Goal: Task Accomplishment & Management: Use online tool/utility

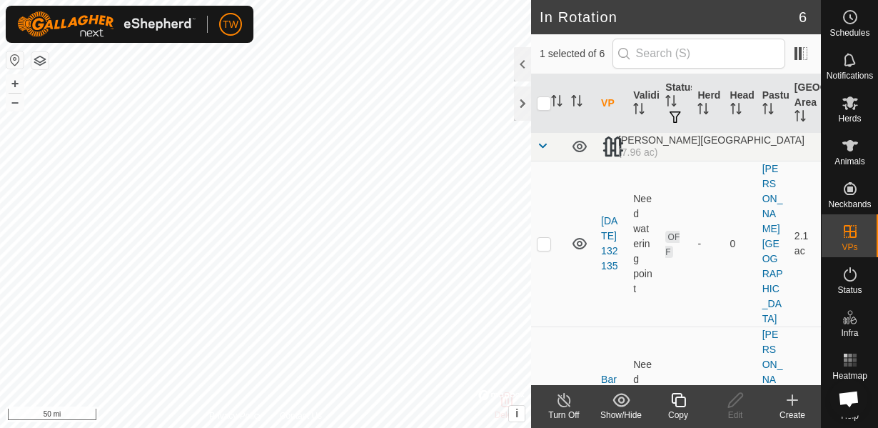
scroll to position [839, 0]
click at [856, 154] on icon at bounding box center [850, 145] width 17 height 17
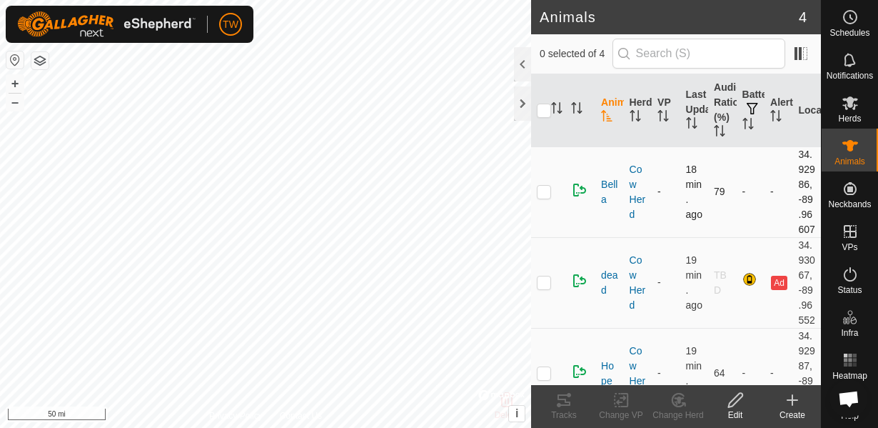
click at [547, 197] on p-checkbox at bounding box center [544, 191] width 14 height 11
checkbox input "true"
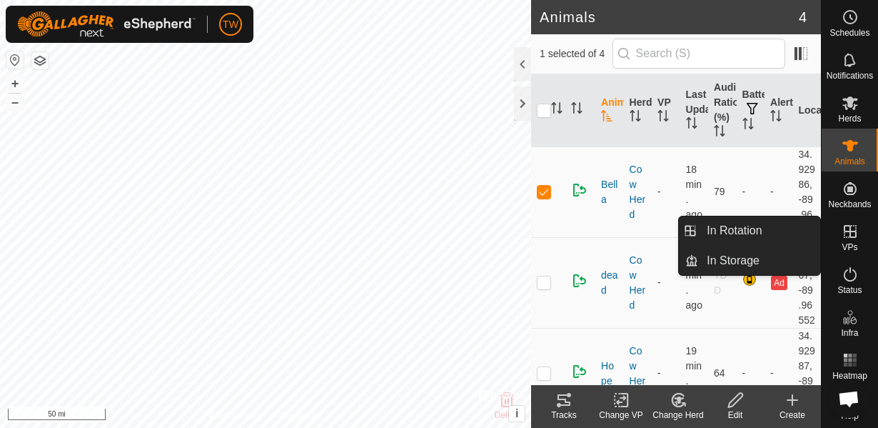
click at [849, 233] on icon at bounding box center [850, 231] width 13 height 13
click at [711, 239] on span "In Rotation" at bounding box center [734, 230] width 55 height 17
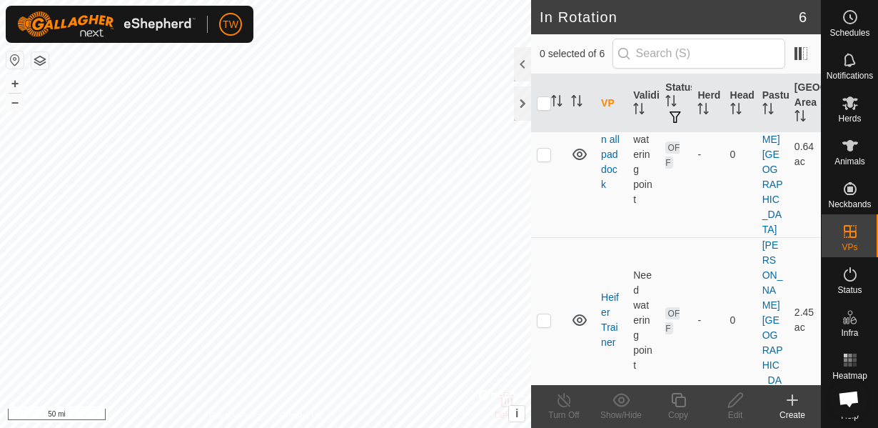
scroll to position [254, 0]
click at [546, 315] on p-checkbox at bounding box center [544, 320] width 14 height 11
checkbox input "true"
click at [737, 404] on icon at bounding box center [736, 399] width 18 height 17
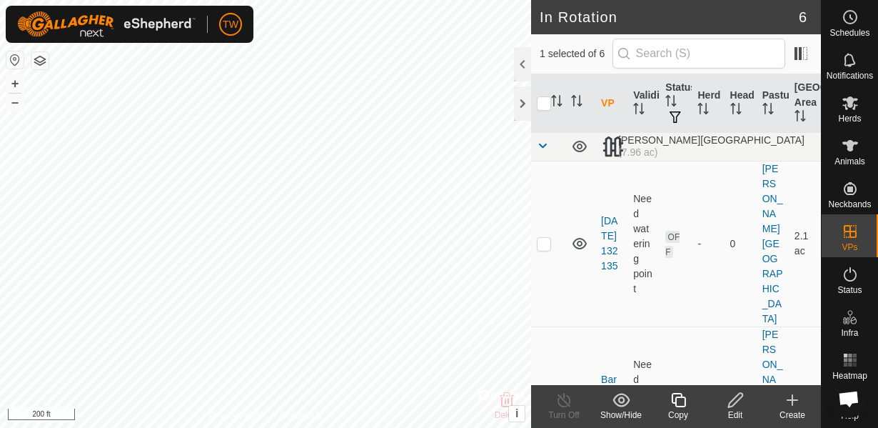
click at [737, 406] on icon at bounding box center [736, 399] width 18 height 17
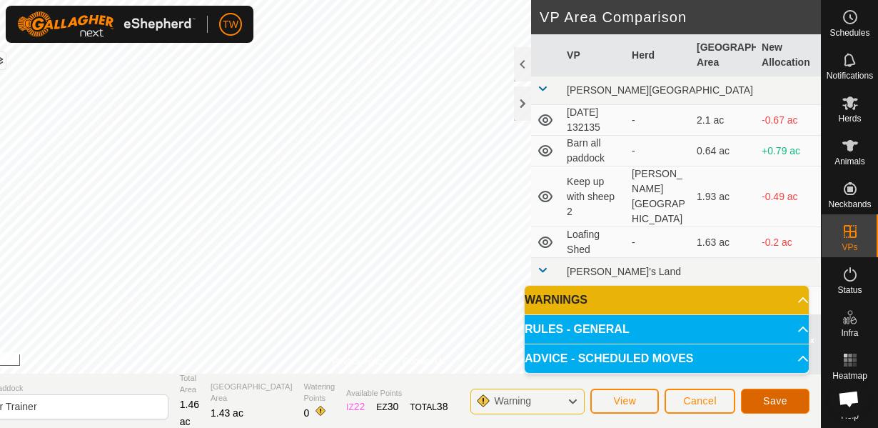
click at [778, 403] on span "Save" at bounding box center [775, 400] width 24 height 11
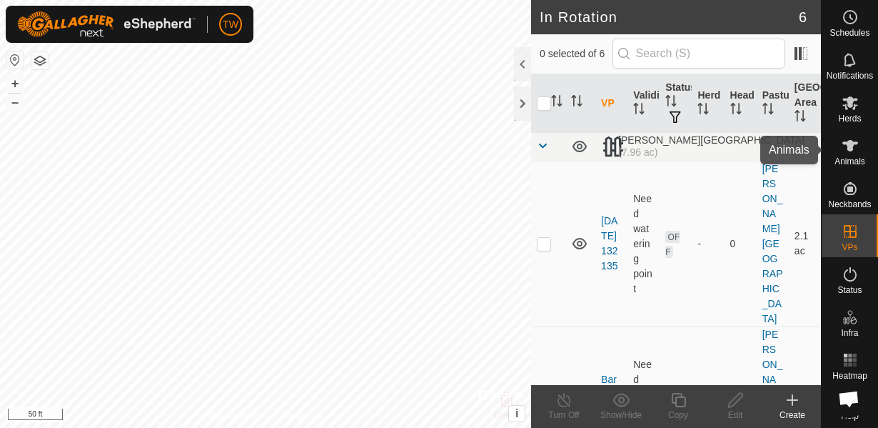
click at [851, 157] on span "Animals" at bounding box center [850, 161] width 31 height 9
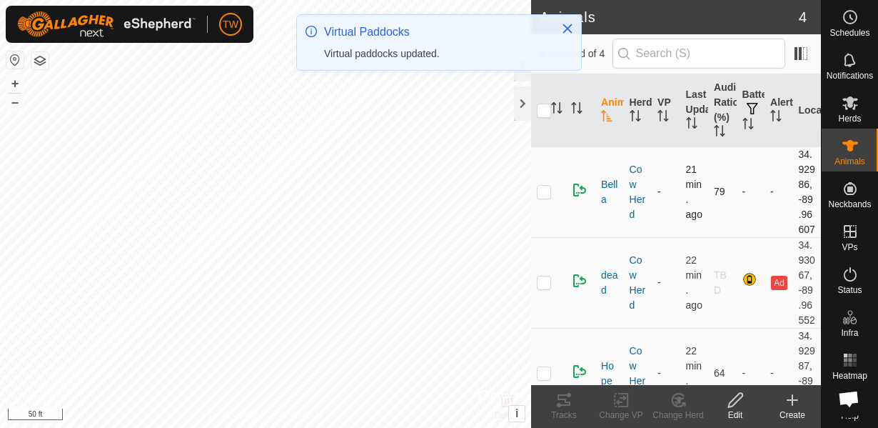
click at [544, 197] on p-checkbox at bounding box center [544, 191] width 14 height 11
checkbox input "true"
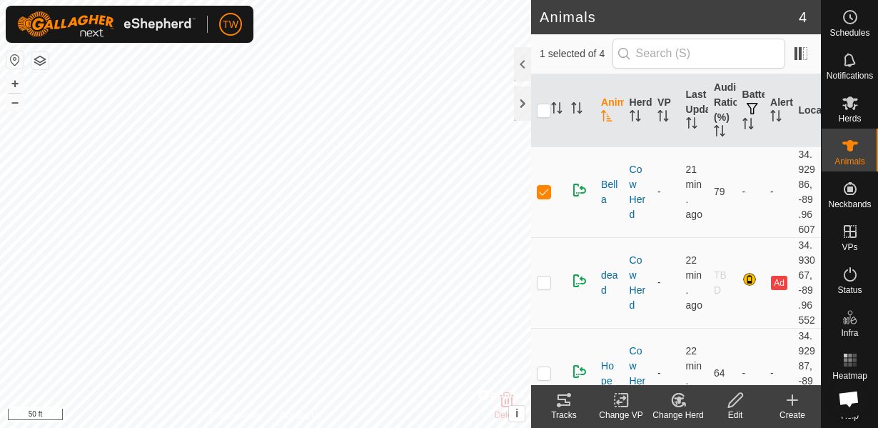
click at [626, 404] on icon at bounding box center [622, 399] width 18 height 17
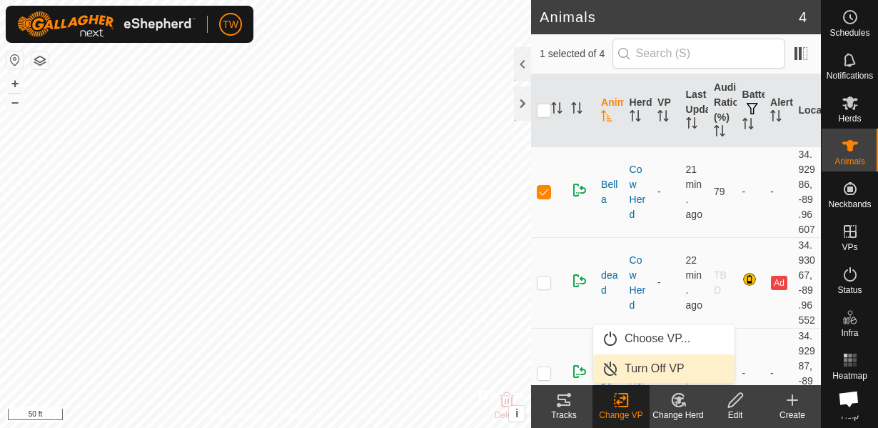
click at [637, 368] on link "Turn Off VP" at bounding box center [663, 368] width 141 height 29
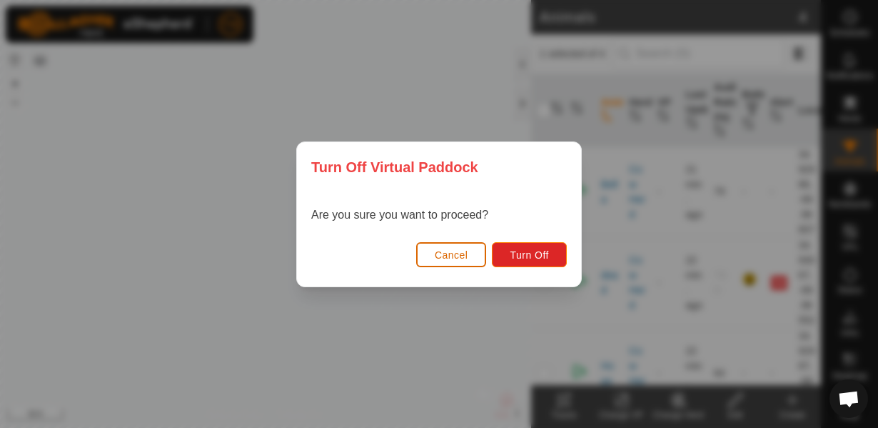
click at [466, 262] on button "Cancel" at bounding box center [451, 254] width 71 height 25
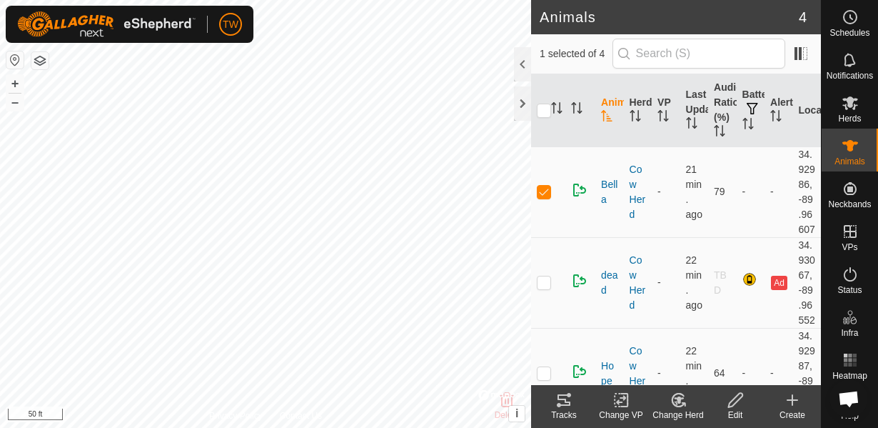
click at [613, 399] on icon at bounding box center [622, 399] width 18 height 17
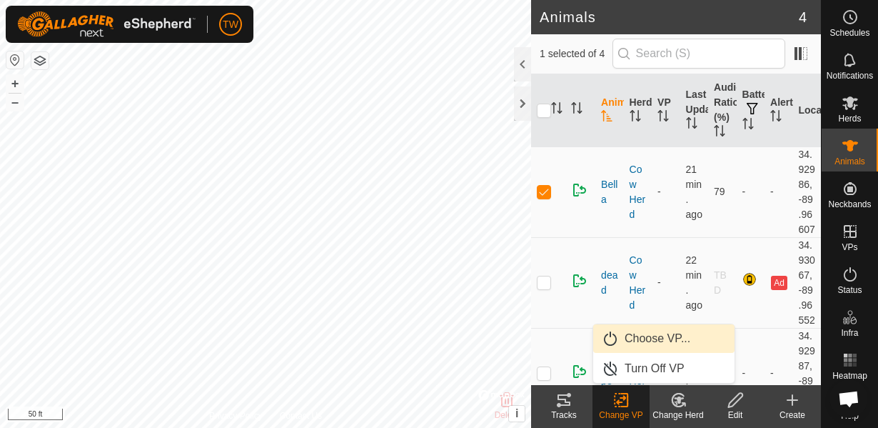
click at [650, 339] on link "Choose VP..." at bounding box center [663, 338] width 141 height 29
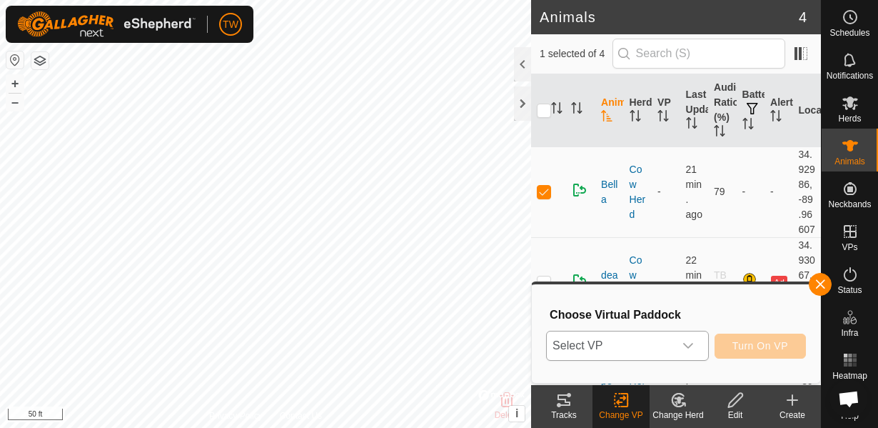
click at [636, 337] on span "Select VP" at bounding box center [610, 345] width 127 height 29
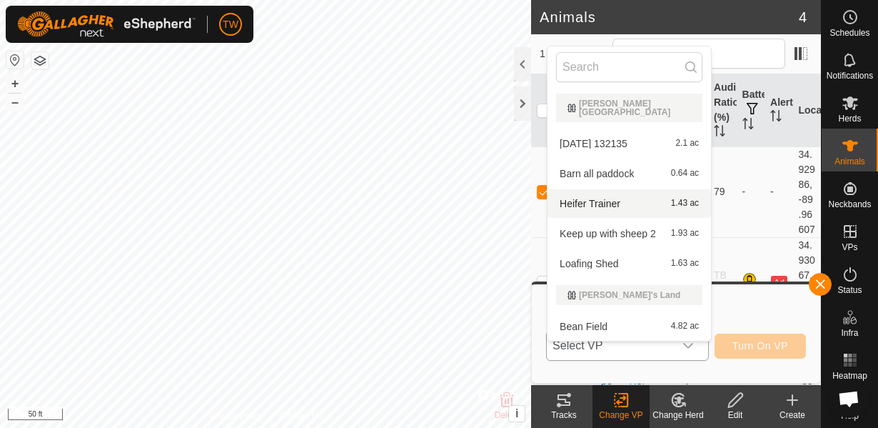
click at [598, 195] on li "Heifer Trainer 1.43 ac" at bounding box center [630, 203] width 164 height 29
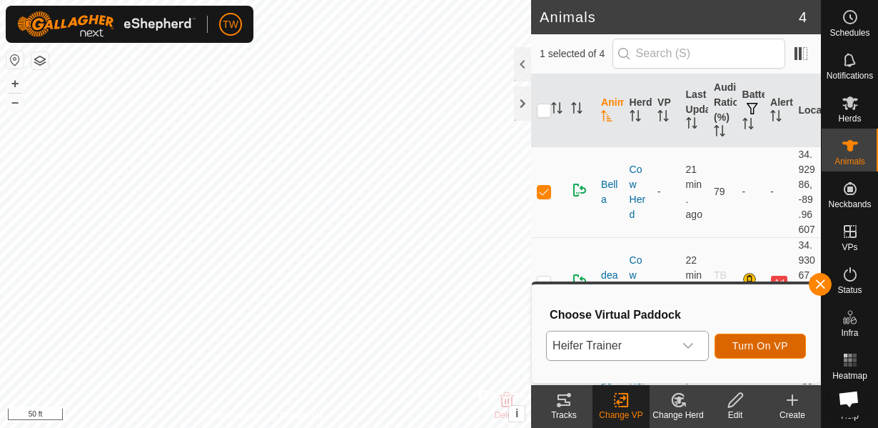
click at [750, 347] on span "Turn On VP" at bounding box center [761, 345] width 56 height 11
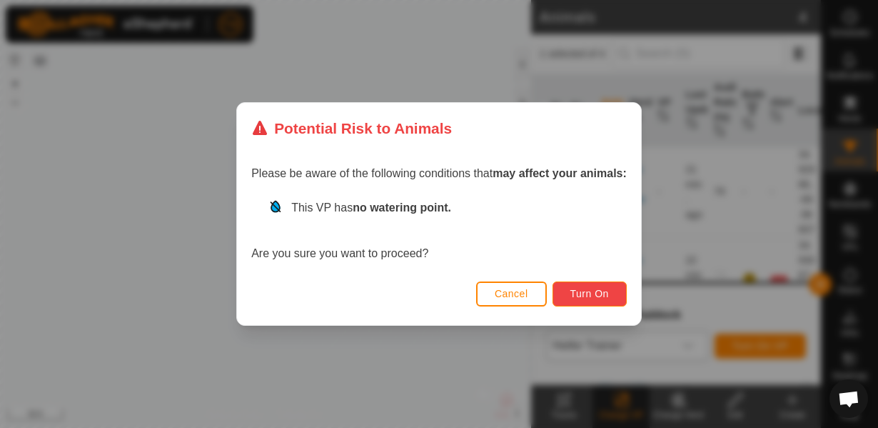
click at [582, 292] on span "Turn On" at bounding box center [590, 293] width 39 height 11
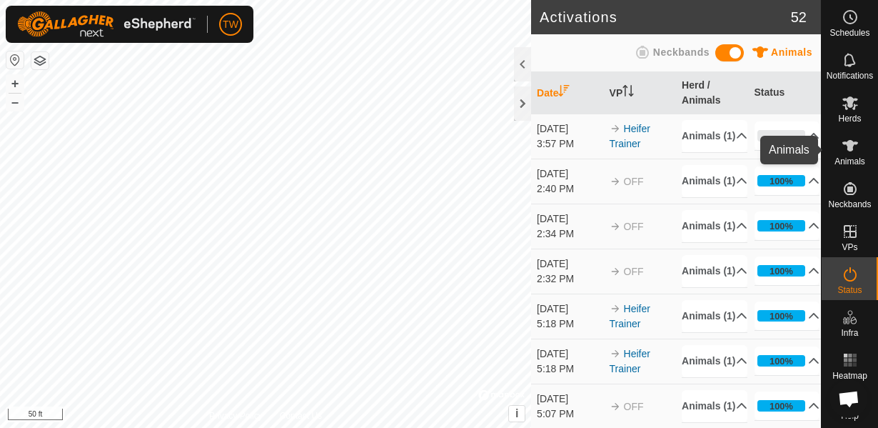
click at [844, 154] on icon at bounding box center [850, 145] width 17 height 17
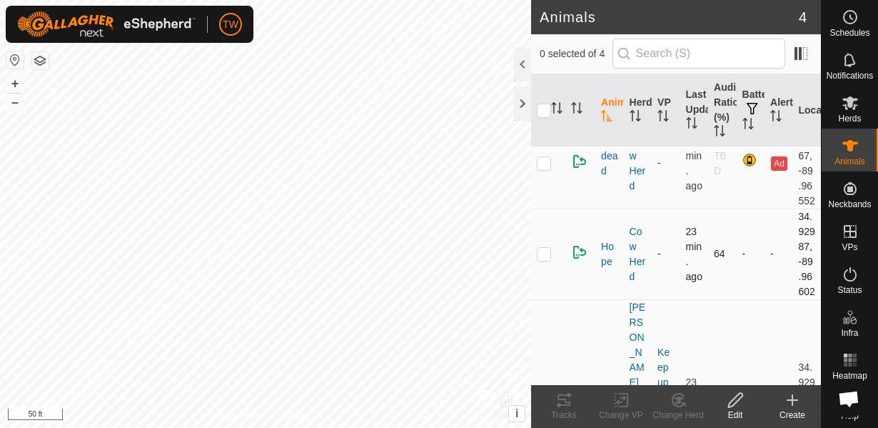
scroll to position [154, 0]
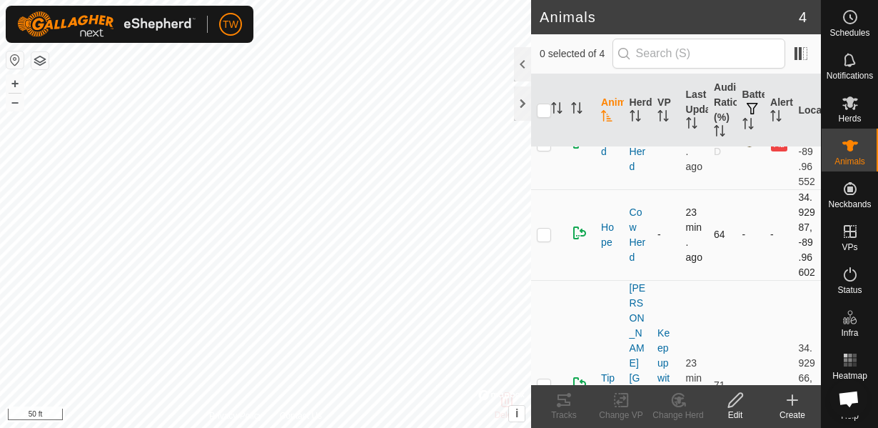
click at [542, 240] on p-checkbox at bounding box center [544, 234] width 14 height 11
checkbox input "true"
click at [613, 403] on icon at bounding box center [622, 399] width 18 height 17
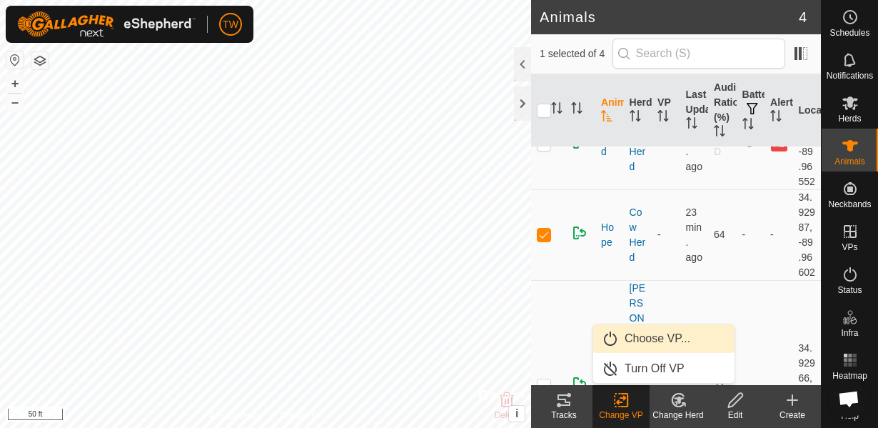
click at [663, 337] on link "Choose VP..." at bounding box center [663, 338] width 141 height 29
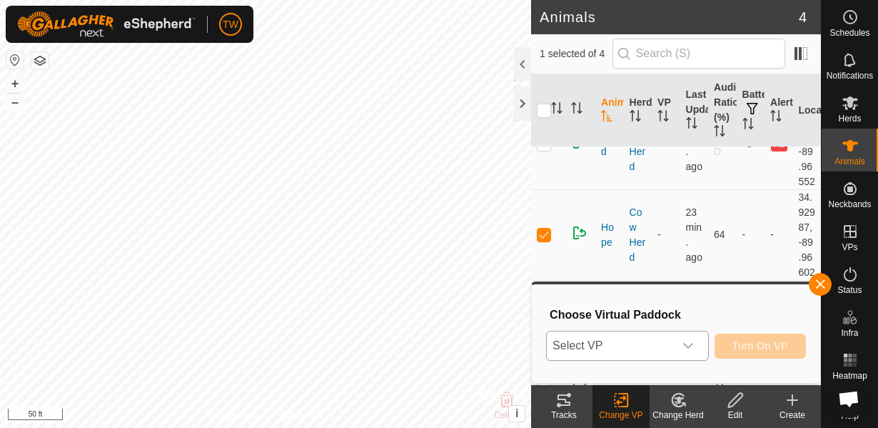
click at [598, 349] on span "Select VP" at bounding box center [610, 345] width 127 height 29
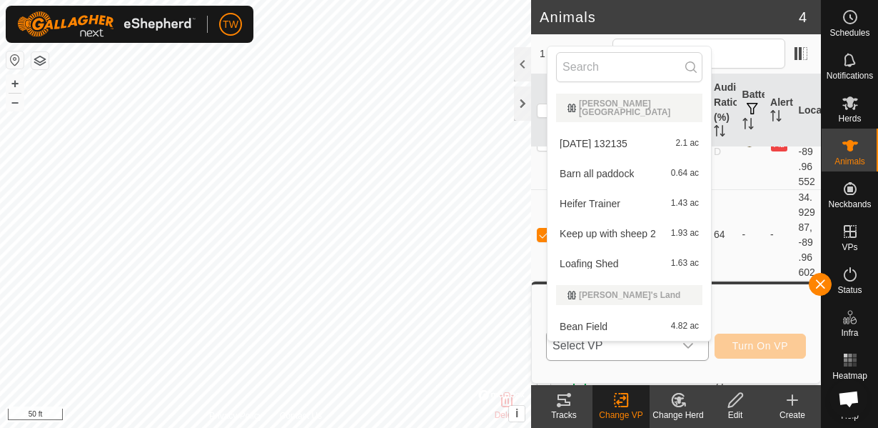
click at [622, 195] on li "Heifer Trainer 1.43 ac" at bounding box center [630, 203] width 164 height 29
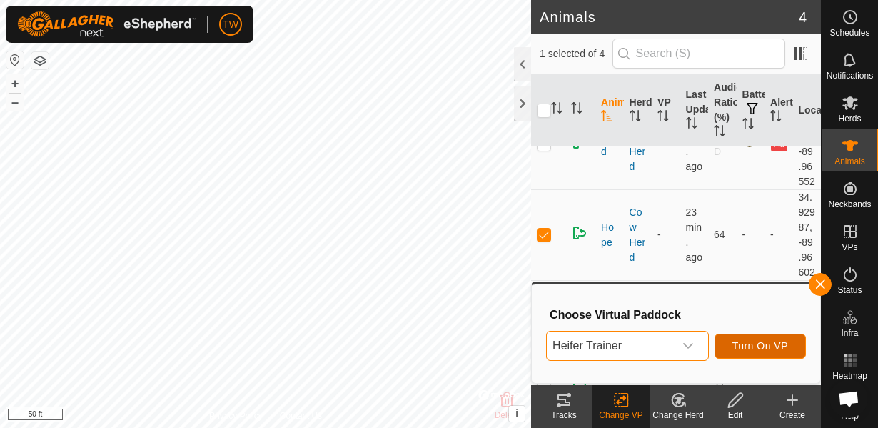
click at [763, 351] on button "Turn On VP" at bounding box center [760, 346] width 91 height 25
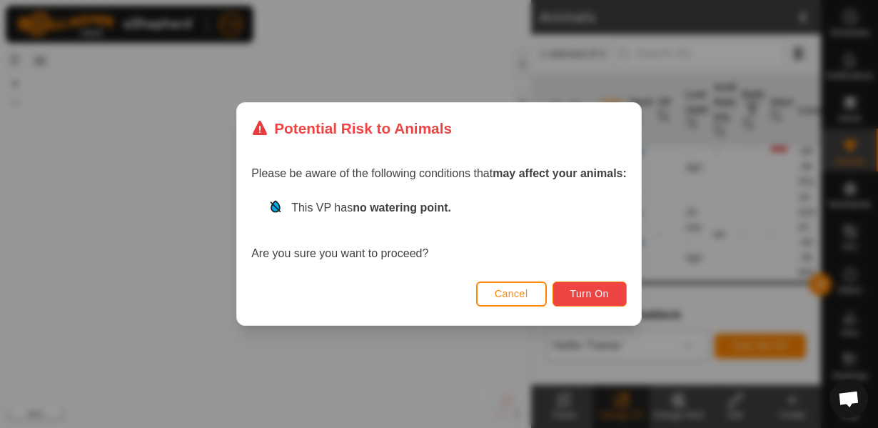
click at [586, 291] on span "Turn On" at bounding box center [590, 293] width 39 height 11
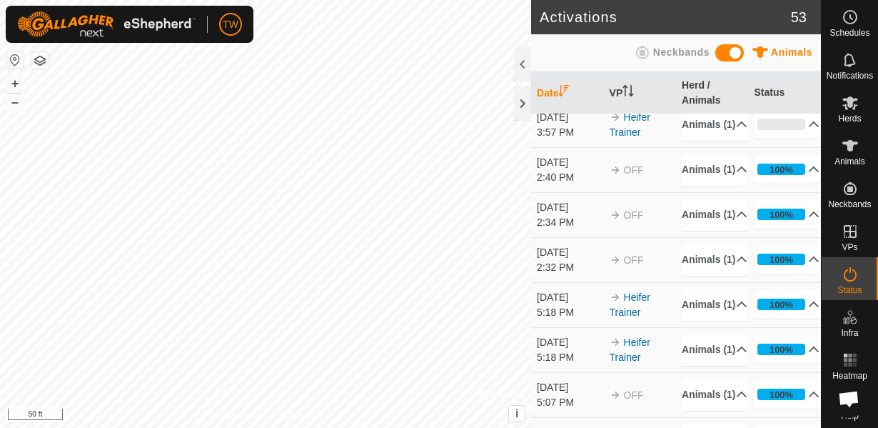
scroll to position [103, 0]
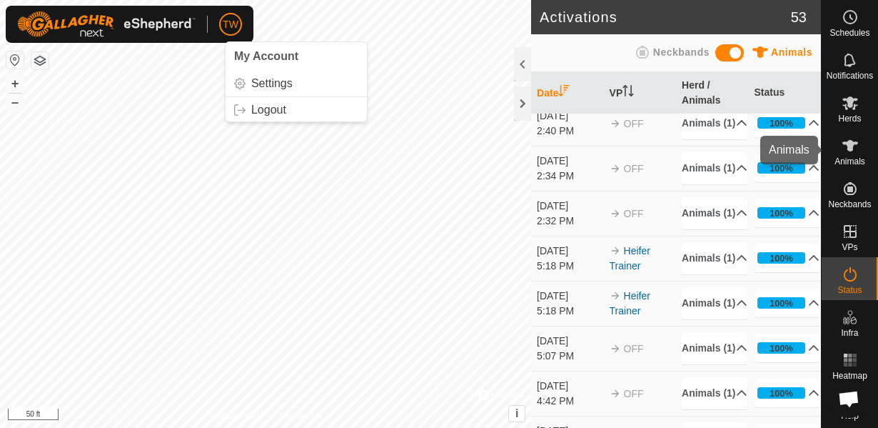
click at [846, 151] on icon at bounding box center [850, 145] width 17 height 17
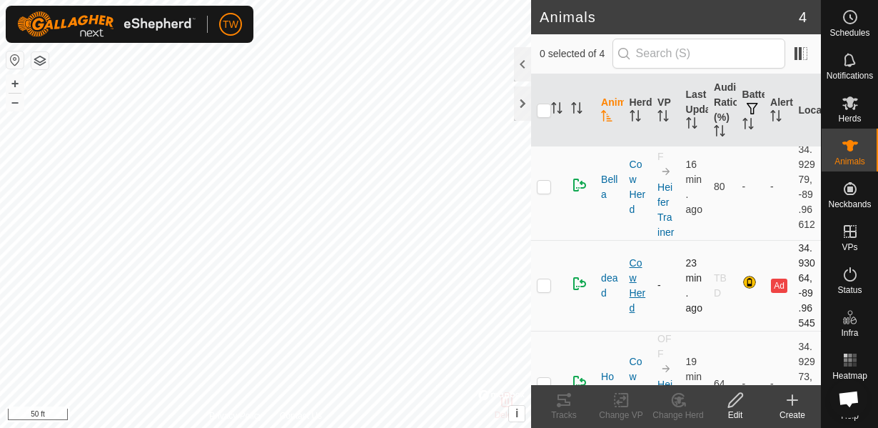
scroll to position [51, 0]
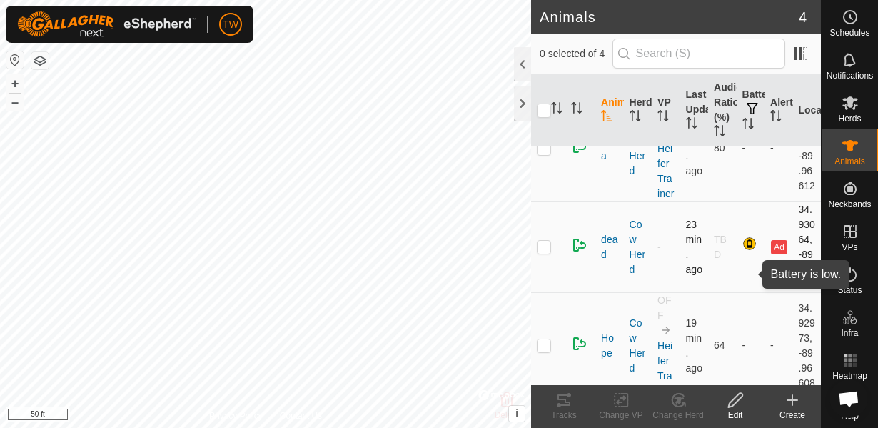
click at [753, 254] on div at bounding box center [751, 244] width 17 height 17
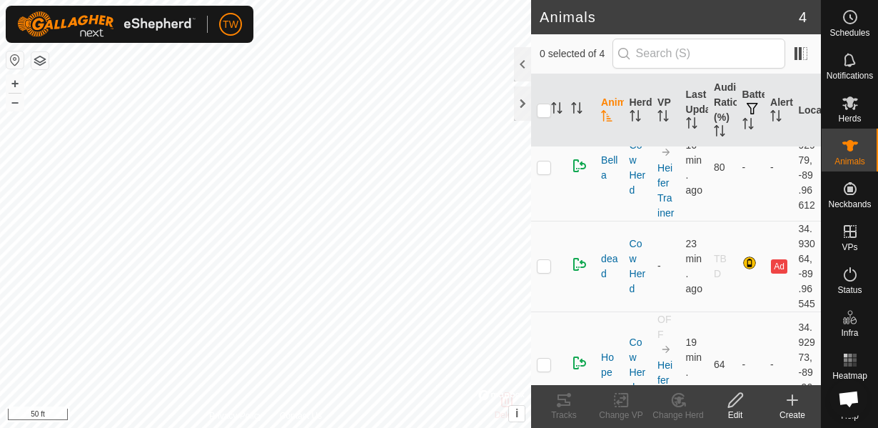
scroll to position [0, 0]
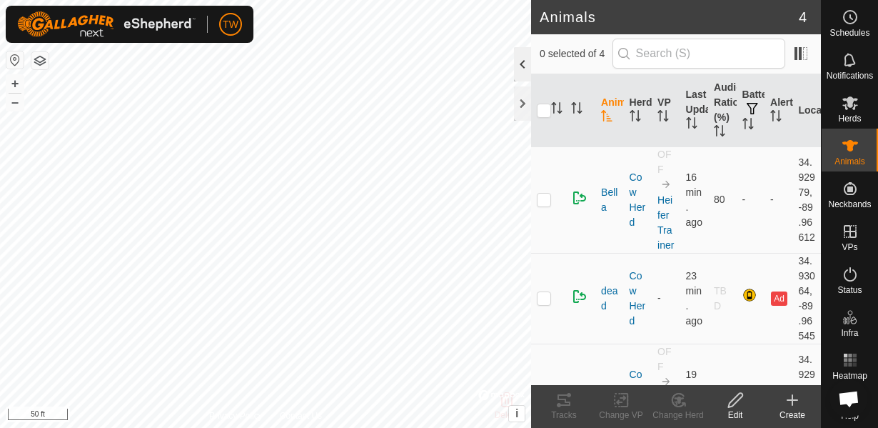
click at [521, 61] on div at bounding box center [522, 64] width 17 height 34
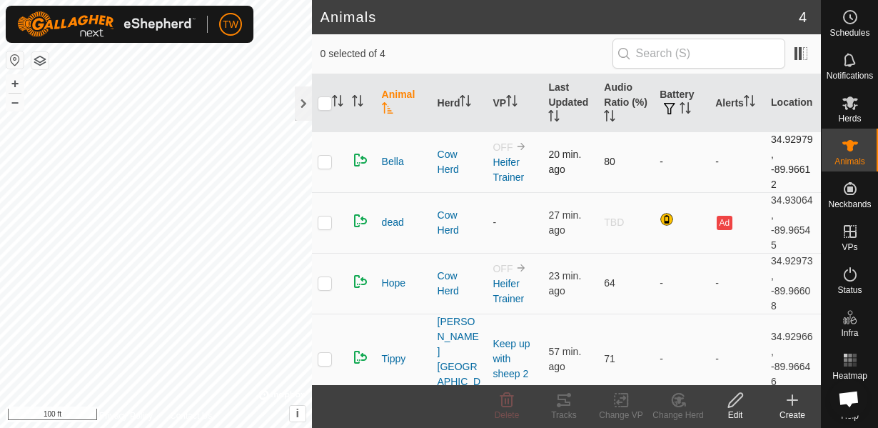
click at [328, 158] on p-checkbox at bounding box center [325, 161] width 14 height 11
checkbox input "true"
click at [556, 410] on div "Tracks" at bounding box center [564, 415] width 57 height 13
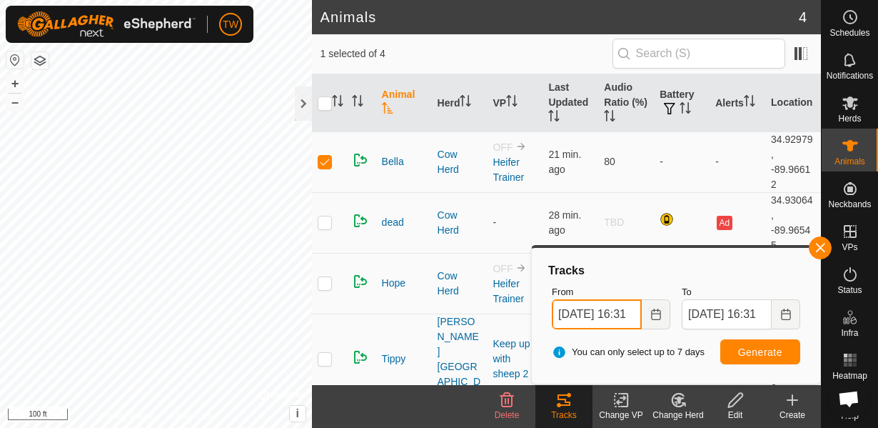
click at [611, 311] on input "Sep 19, 2025 16:31" at bounding box center [597, 314] width 90 height 30
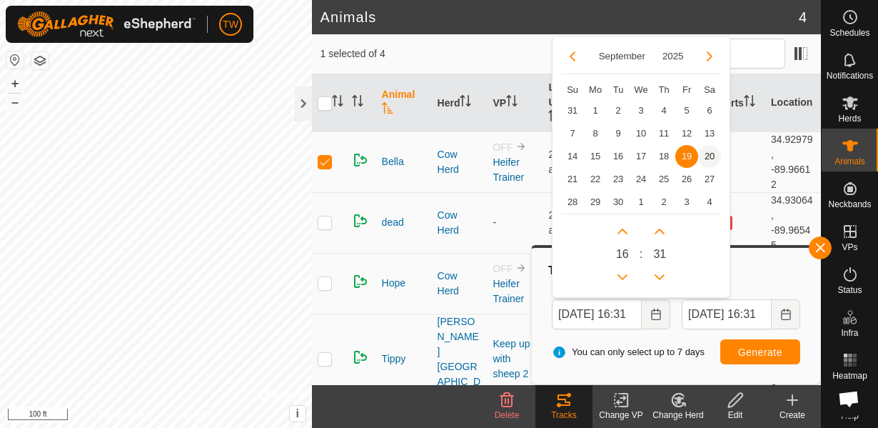
click at [716, 148] on span "20" at bounding box center [709, 156] width 23 height 23
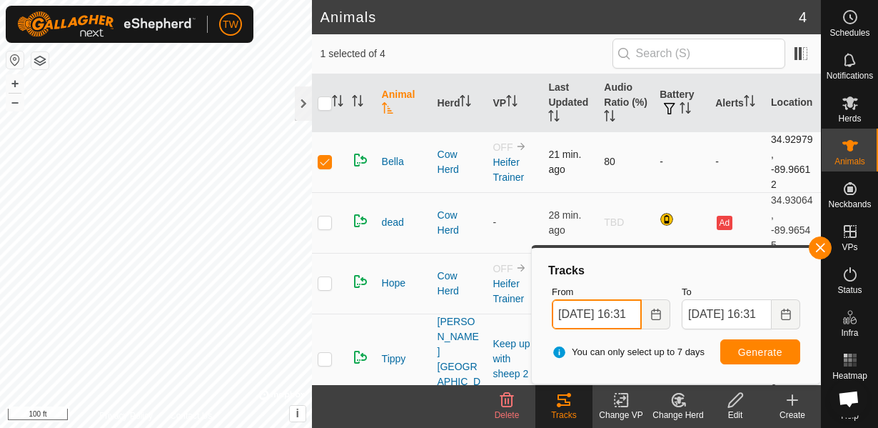
scroll to position [0, 19]
drag, startPoint x: 608, startPoint y: 311, endPoint x: 635, endPoint y: 318, distance: 27.2
click at [635, 318] on input "Sep 20, 2025 16:31" at bounding box center [597, 314] width 90 height 30
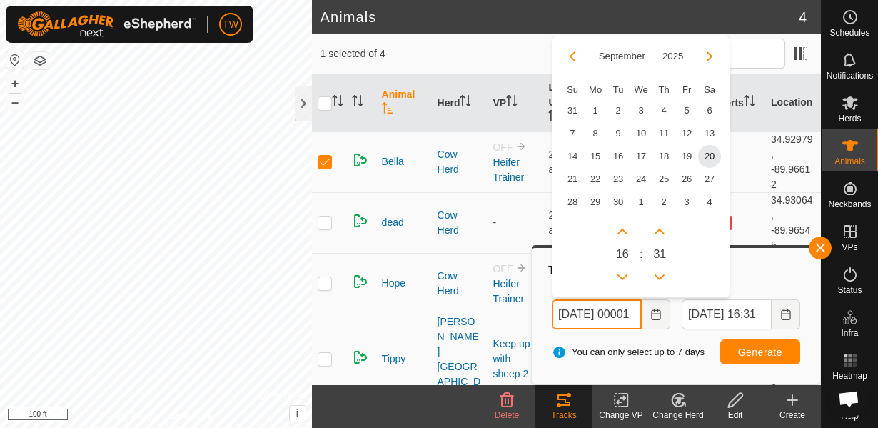
scroll to position [0, 23]
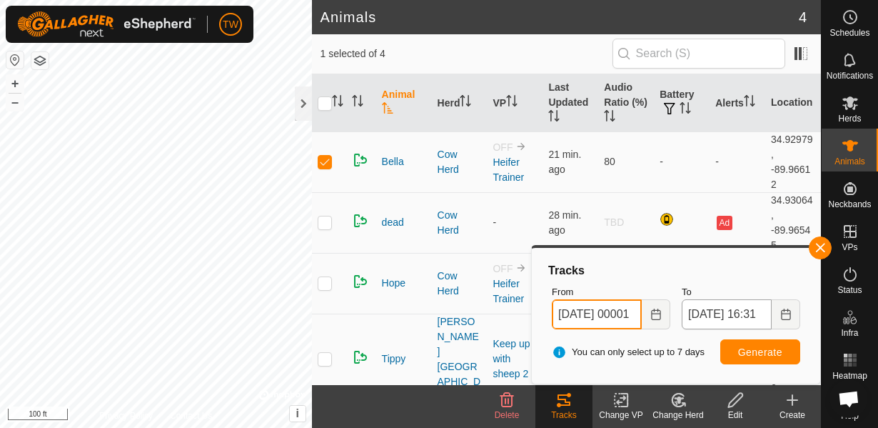
type input "Sep 20, 2025 00001"
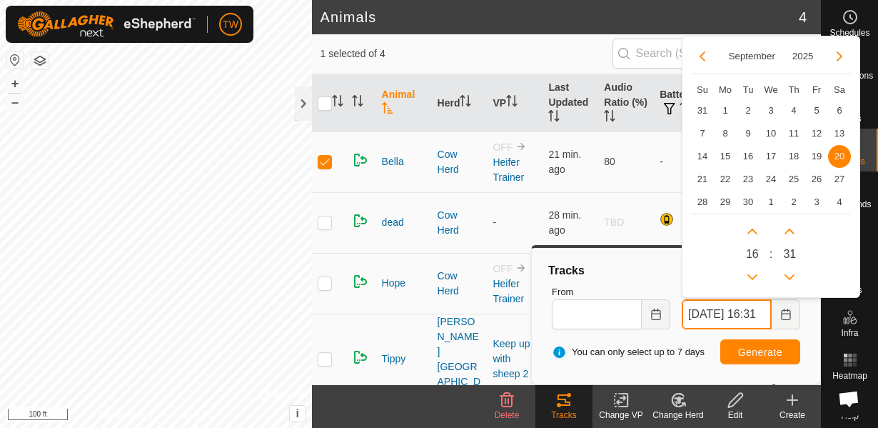
scroll to position [0, 0]
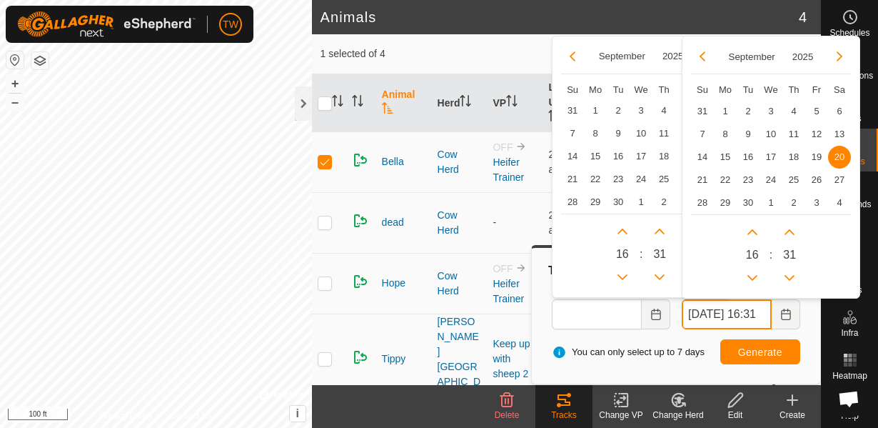
click at [743, 318] on input "Sep 20, 2025 16:31" at bounding box center [727, 314] width 90 height 30
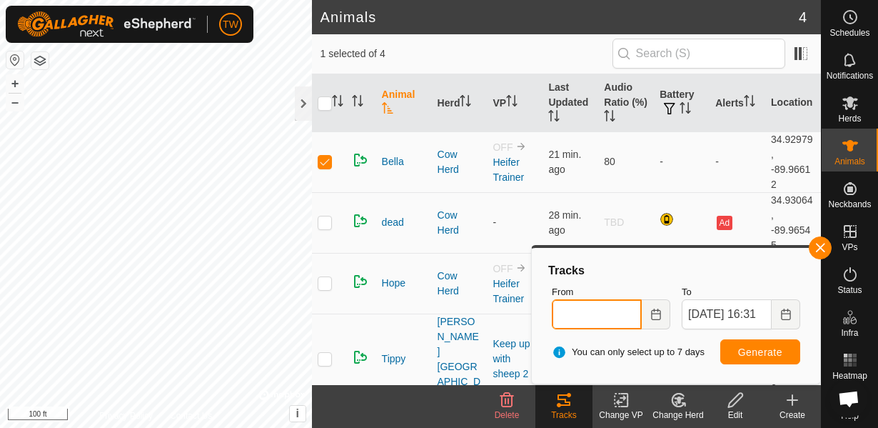
click at [596, 316] on input "From" at bounding box center [597, 314] width 90 height 30
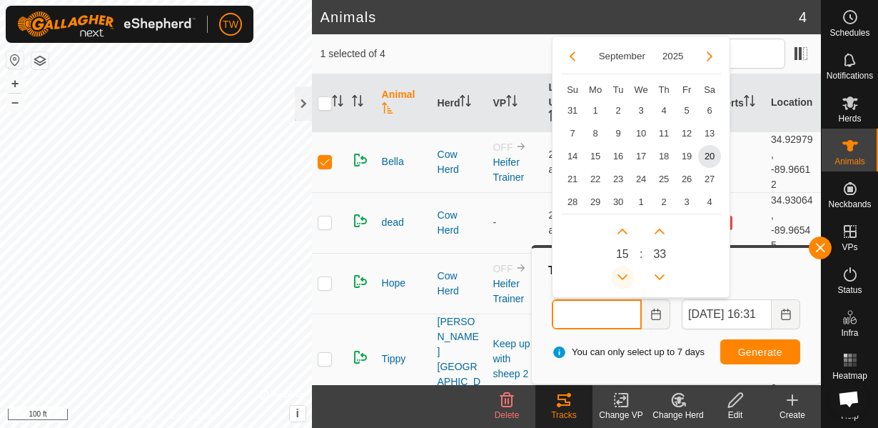
click at [626, 279] on button "Previous Hour" at bounding box center [622, 277] width 23 height 23
click at [626, 279] on span "Previous Hour" at bounding box center [626, 279] width 0 height 0
click at [623, 281] on button "Previous Hour" at bounding box center [622, 277] width 23 height 23
click at [624, 281] on span "Previous Hour" at bounding box center [624, 281] width 0 height 0
click at [623, 281] on button "Previous Hour" at bounding box center [622, 277] width 23 height 23
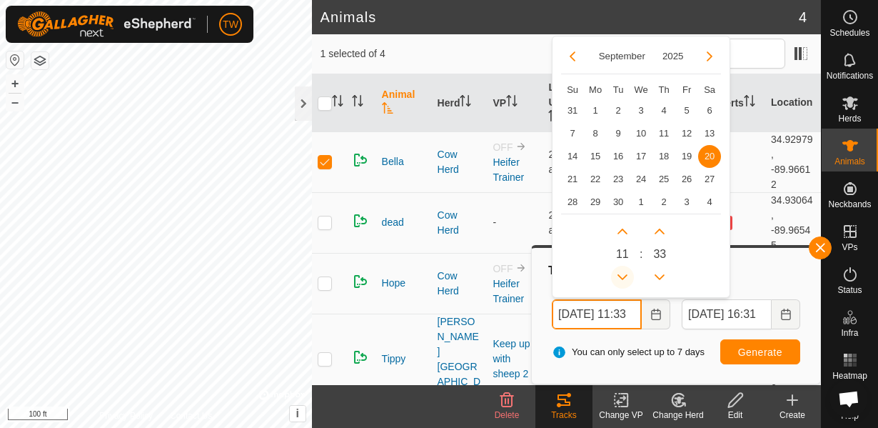
click at [623, 281] on button "Previous Hour" at bounding box center [622, 277] width 23 height 23
click at [623, 281] on icon "Previous Hour" at bounding box center [622, 276] width 11 height 11
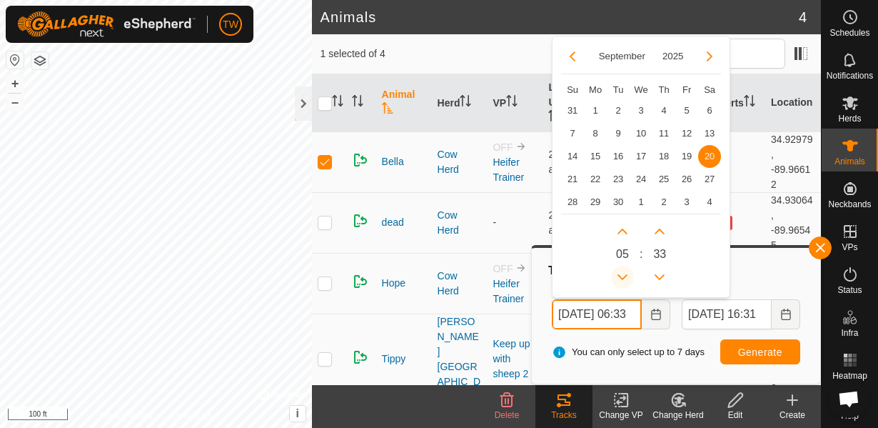
click at [623, 281] on button "Previous Hour" at bounding box center [622, 277] width 23 height 23
type input "Sep 20, 2025 04:33"
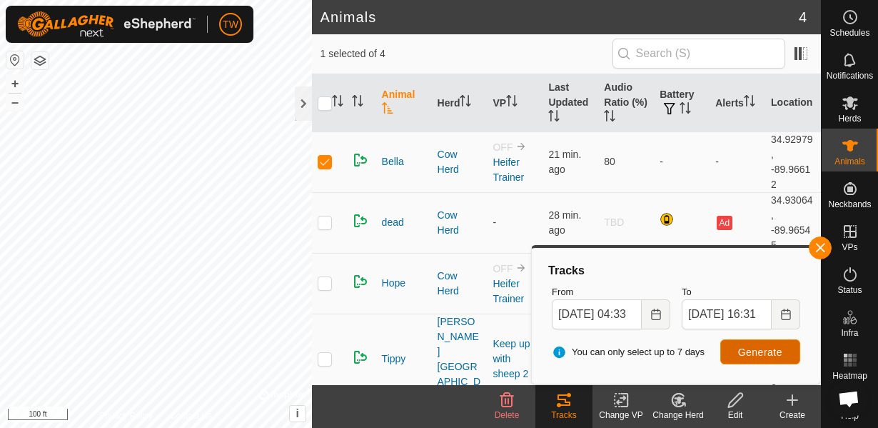
click at [758, 351] on span "Generate" at bounding box center [760, 351] width 44 height 11
click at [245, 427] on html "TW Schedules Notifications Herds Animals Neckbands VPs Status Infra Heatmap Hel…" at bounding box center [439, 214] width 878 height 428
click at [324, 277] on p-checkbox at bounding box center [325, 282] width 14 height 11
checkbox input "true"
click at [778, 353] on span "Generate" at bounding box center [760, 351] width 44 height 11
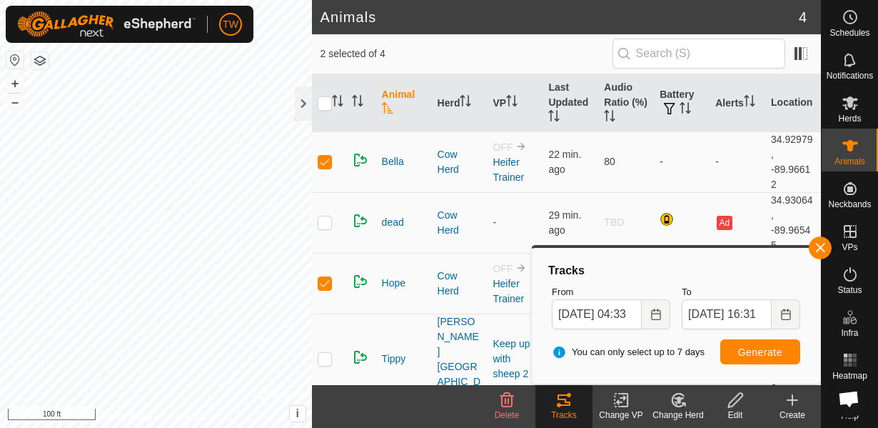
click at [178, 427] on html "TW Schedules Notifications Herds Animals Neckbands VPs Status Infra Heatmap Hel…" at bounding box center [439, 214] width 878 height 428
click at [326, 157] on p-checkbox at bounding box center [325, 161] width 14 height 11
checkbox input "false"
click at [758, 351] on span "Generate" at bounding box center [760, 351] width 44 height 11
